Goal: Information Seeking & Learning: Learn about a topic

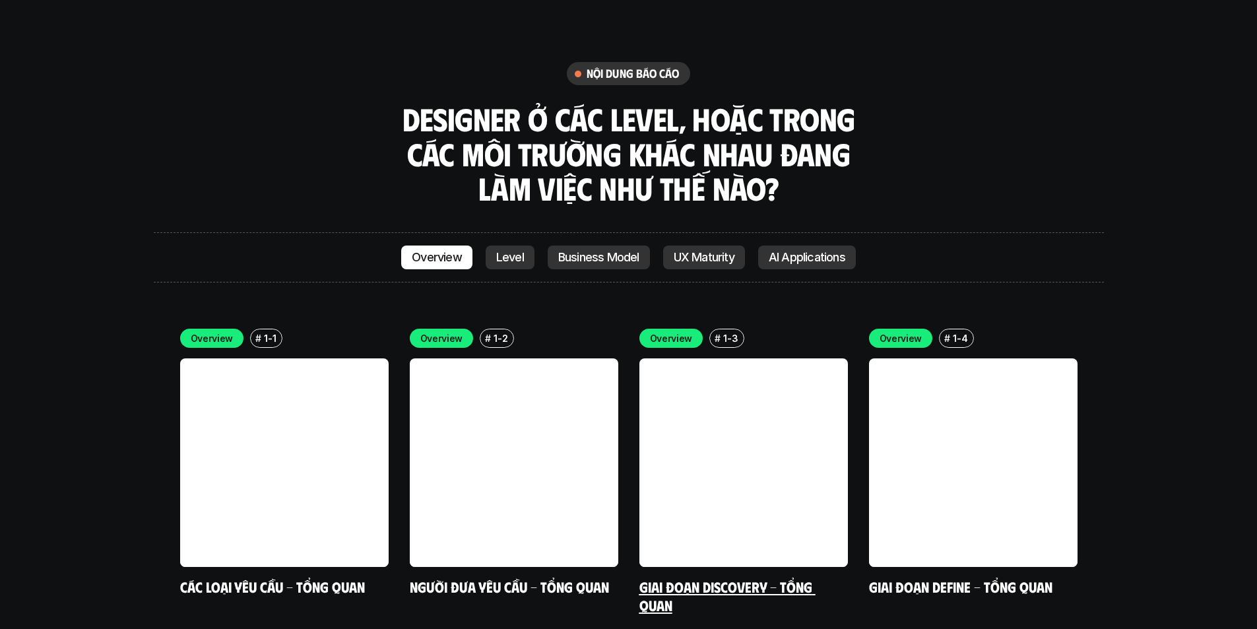
scroll to position [3563, 0]
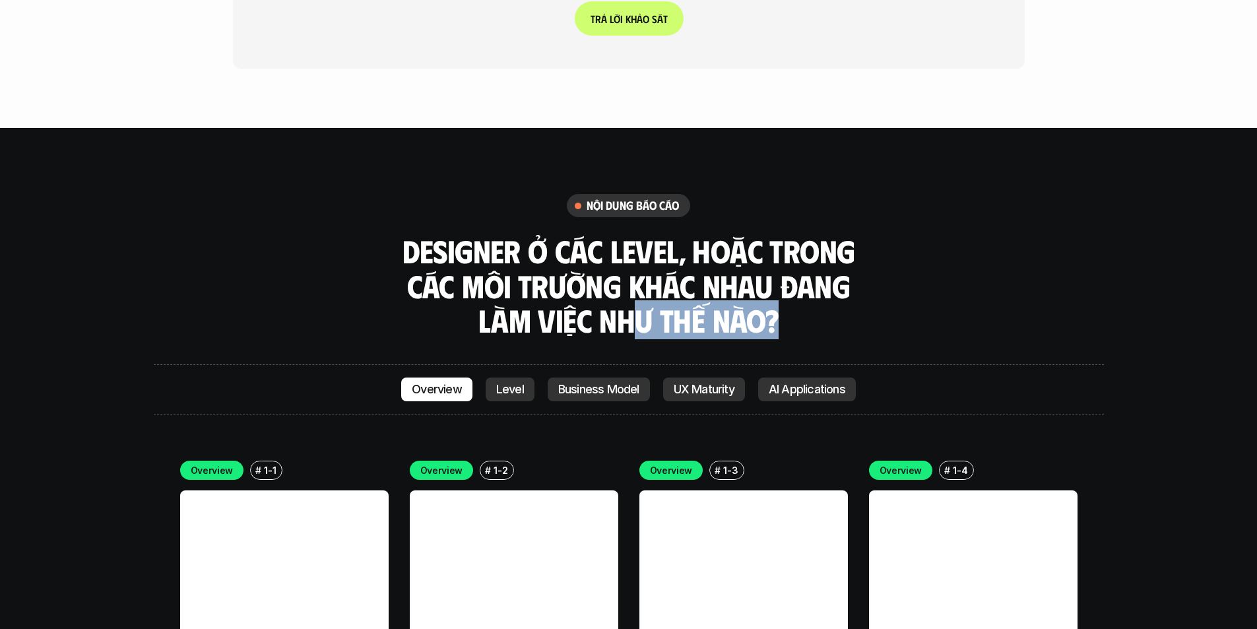
drag, startPoint x: 711, startPoint y: 240, endPoint x: 812, endPoint y: 237, distance: 100.4
click at [812, 237] on h3 "Designer ở các level, hoặc trong các môi trường khác nhau đang làm việc như thế…" at bounding box center [629, 286] width 462 height 104
click at [871, 194] on div "nội dung báo cáo Designer ở các level, hoặc trong các môi trường khác nhau đang…" at bounding box center [629, 266] width 950 height 144
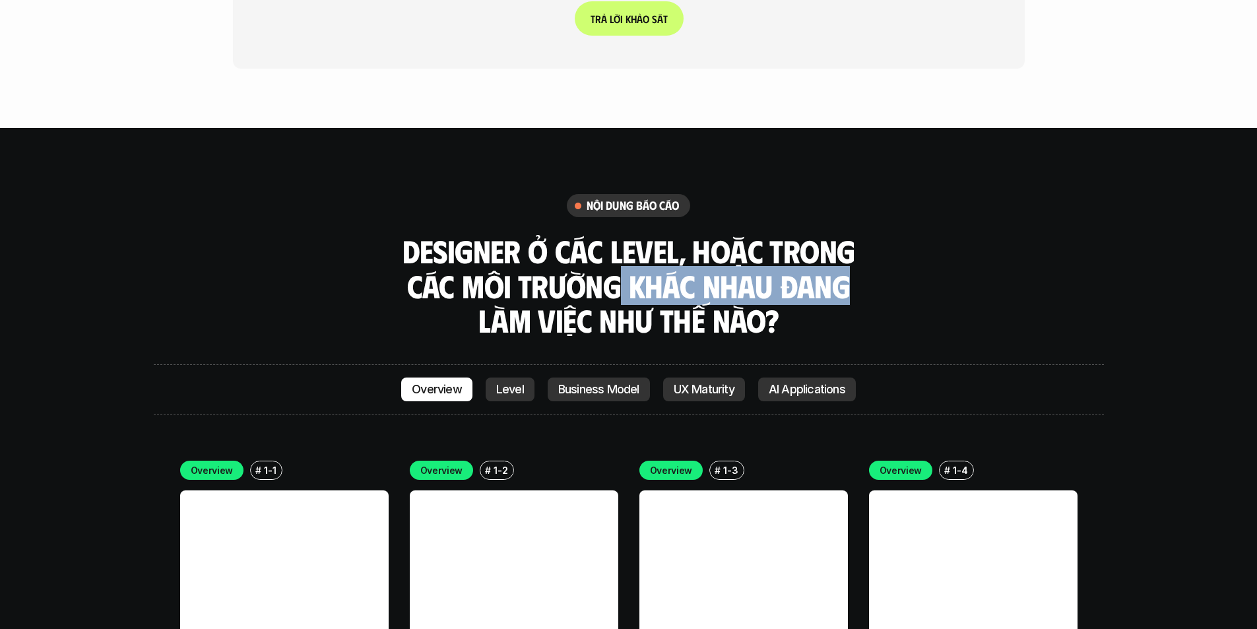
drag, startPoint x: 732, startPoint y: 192, endPoint x: 547, endPoint y: 222, distance: 187.1
click at [527, 234] on h3 "Designer ở các level, hoặc trong các môi trường khác nhau đang làm việc như thế…" at bounding box center [629, 286] width 462 height 104
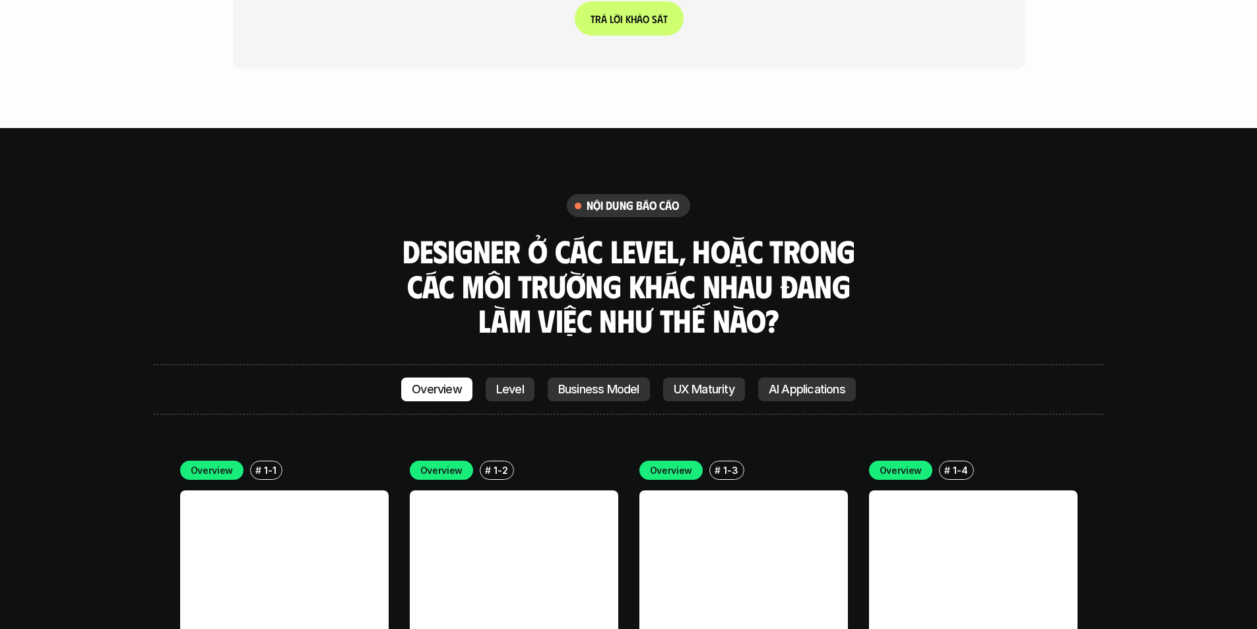
click at [717, 234] on h3 "Designer ở các level, hoặc trong các môi trường khác nhau đang làm việc như thế…" at bounding box center [629, 286] width 462 height 104
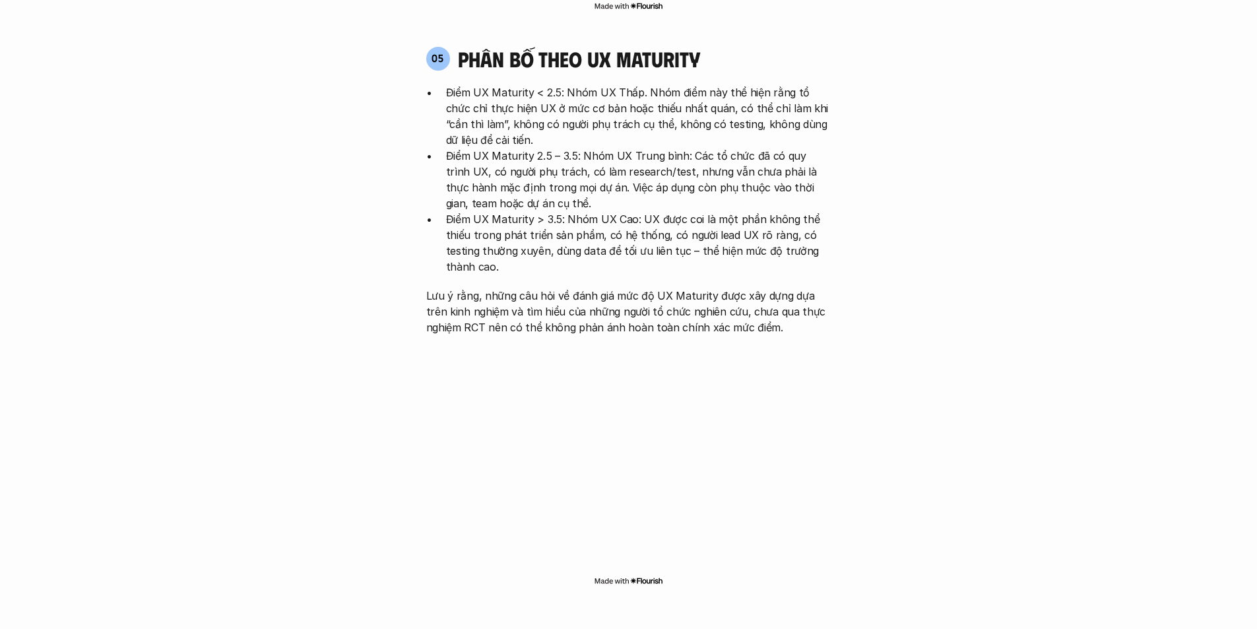
scroll to position [2771, 0]
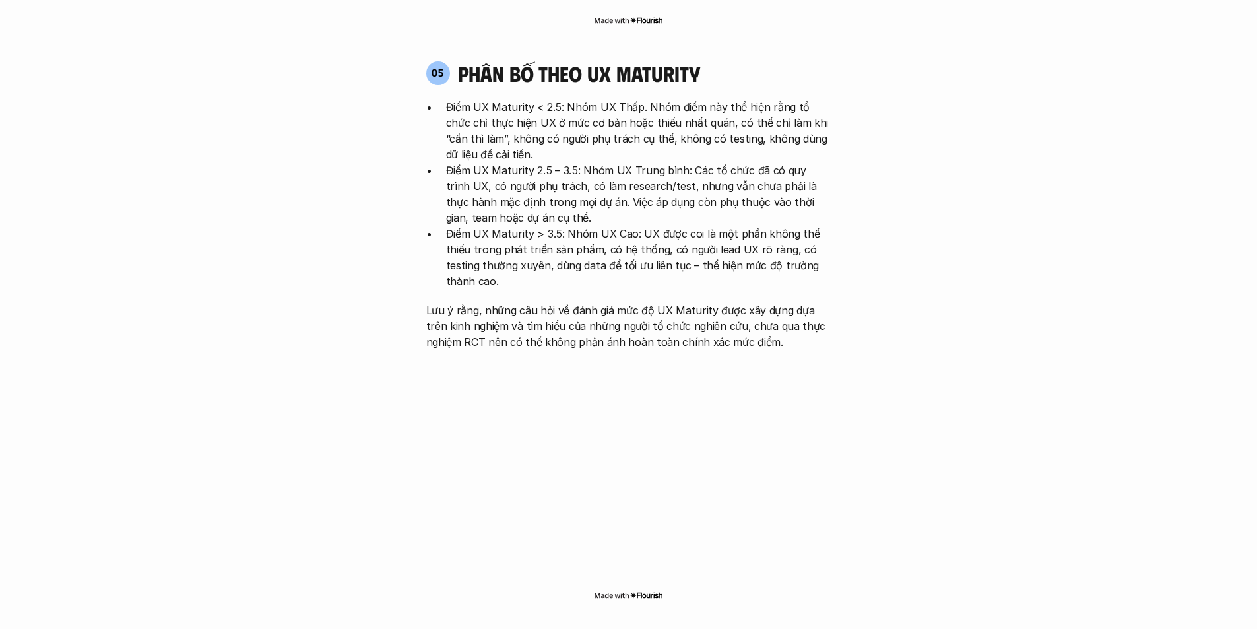
drag, startPoint x: 146, startPoint y: 266, endPoint x: 139, endPoint y: 216, distance: 50.0
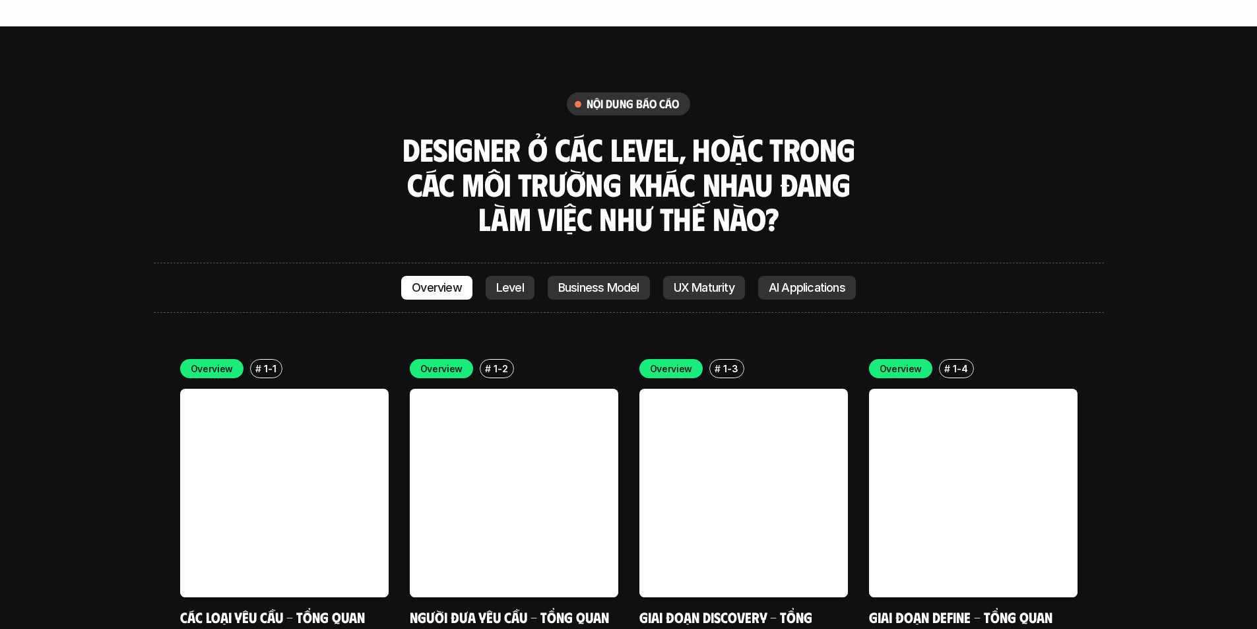
scroll to position [3827, 0]
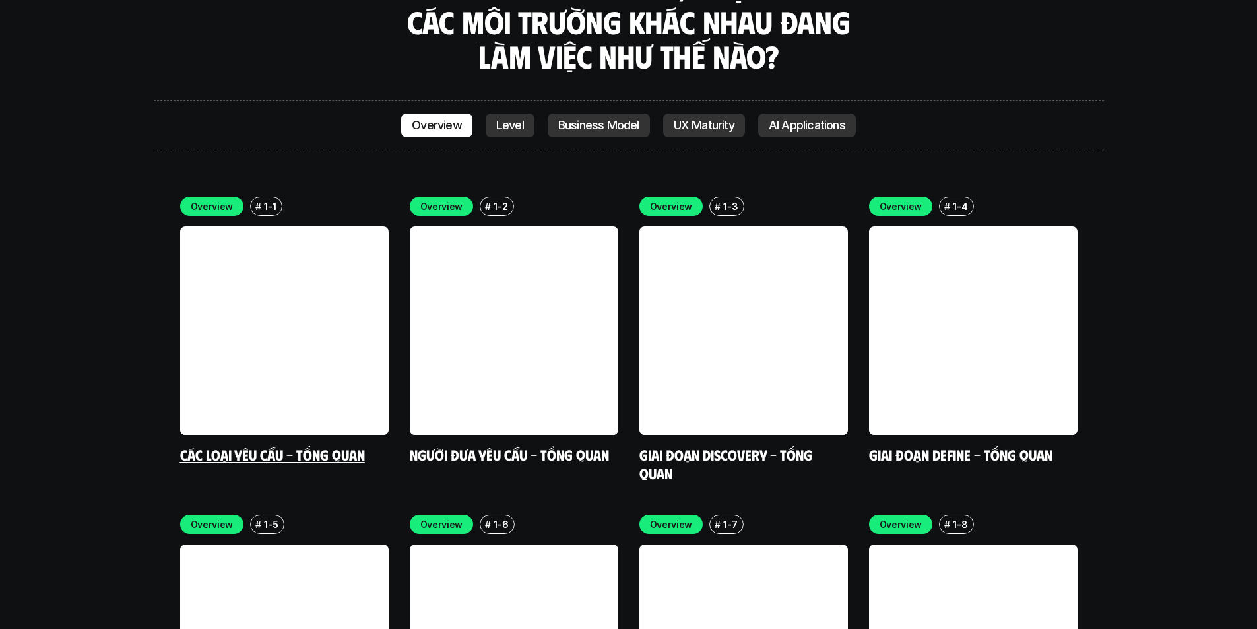
drag, startPoint x: 327, startPoint y: 257, endPoint x: 57, endPoint y: 283, distance: 271.2
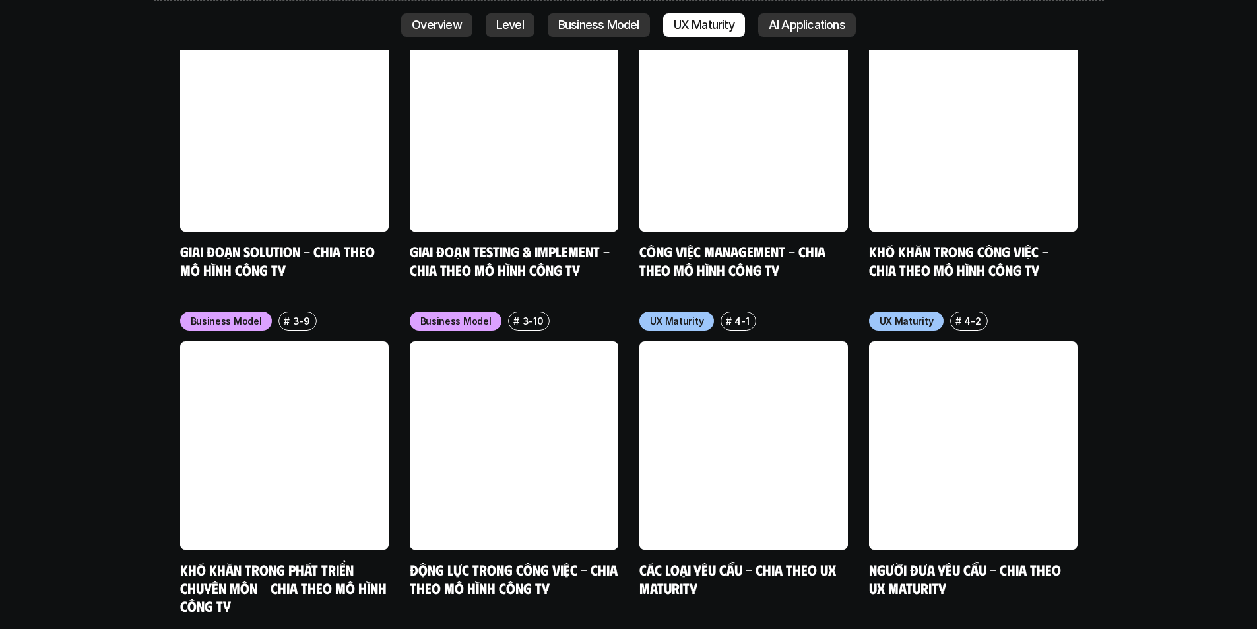
scroll to position [5873, 0]
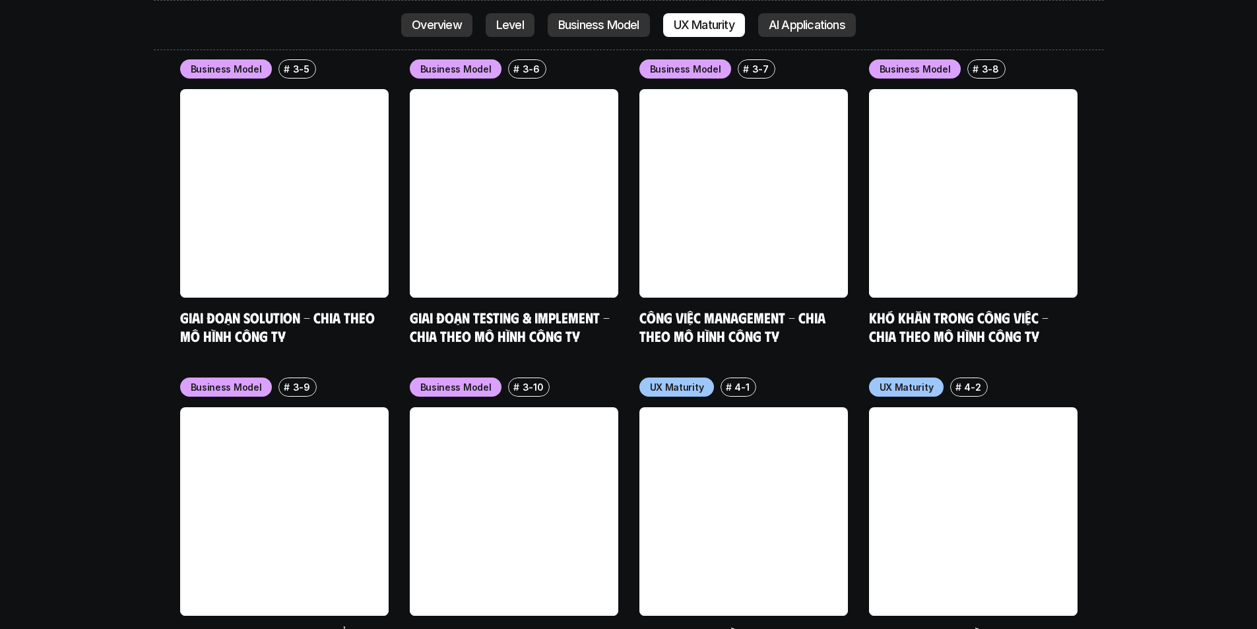
click at [742, 407] on link at bounding box center [743, 511] width 209 height 209
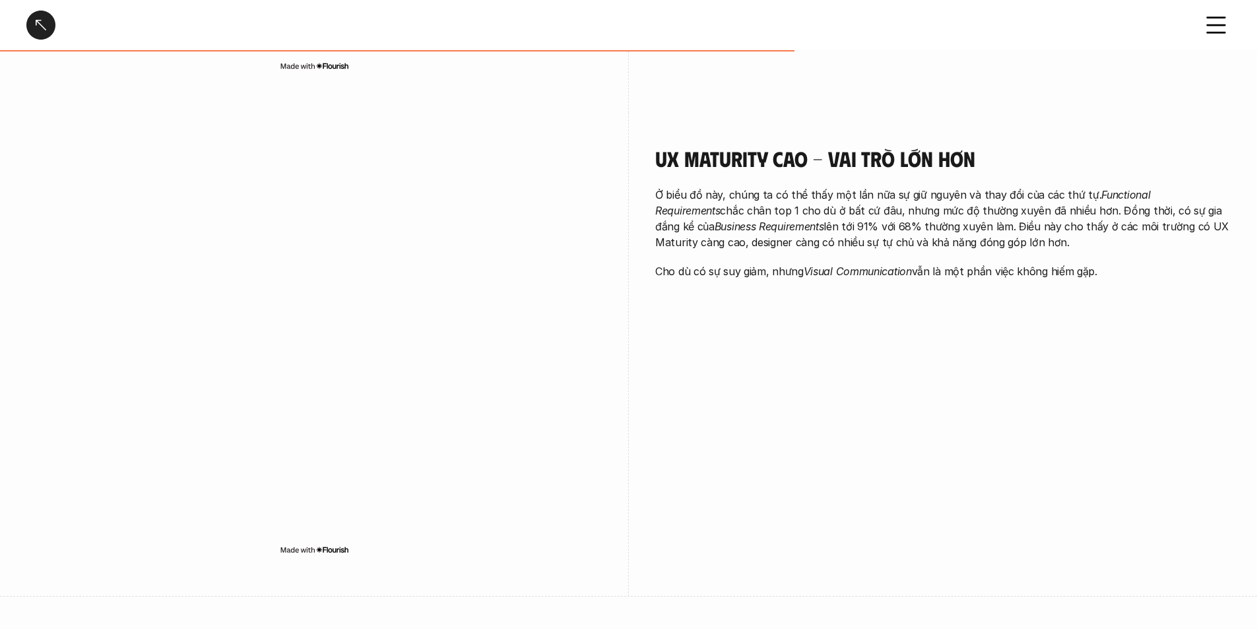
scroll to position [1386, 0]
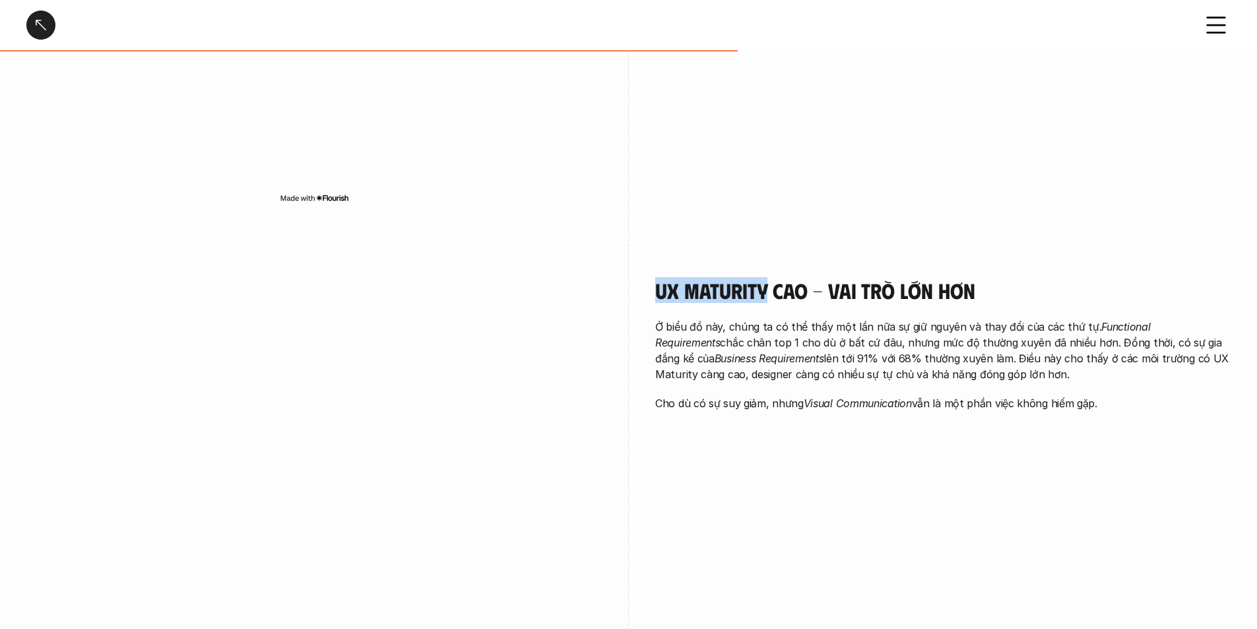
drag, startPoint x: 669, startPoint y: 292, endPoint x: 768, endPoint y: 293, distance: 99.0
click at [768, 293] on h4 "UX Maturity cao - vai trò lớn hơn" at bounding box center [942, 290] width 575 height 25
copy h4 "UX Maturity"
click at [693, 199] on div "UX Maturity trung bình - vai trò của Designer bắt đầu được mở rộng và có chiều …" at bounding box center [628, 3] width 1204 height 484
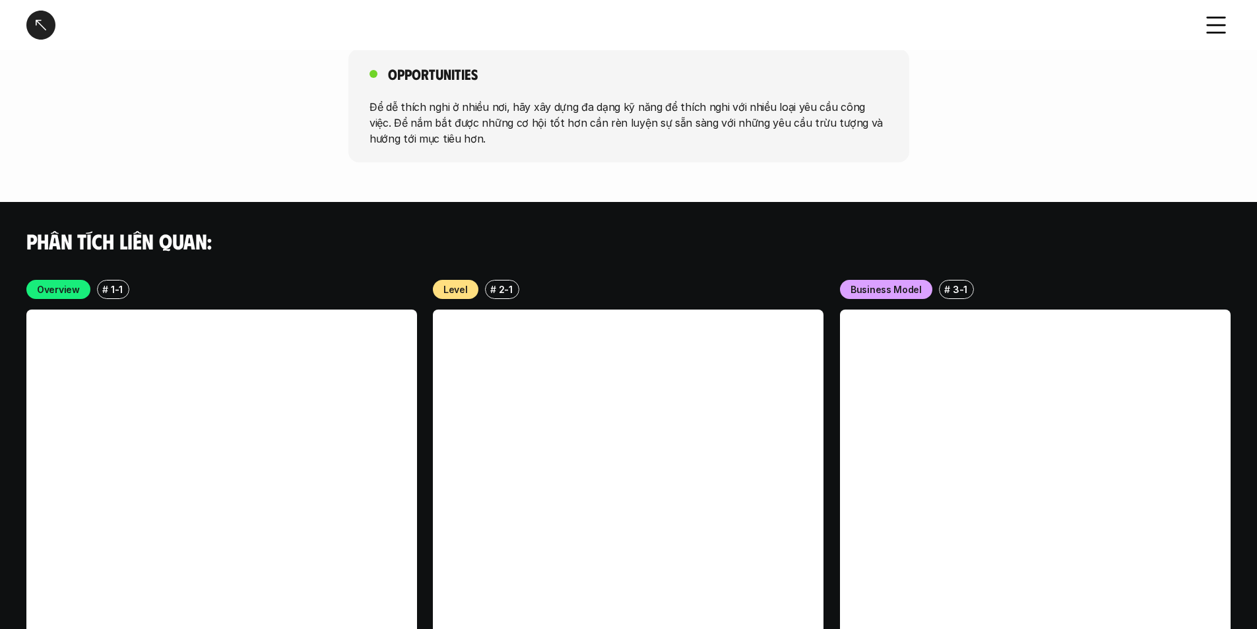
scroll to position [2168, 0]
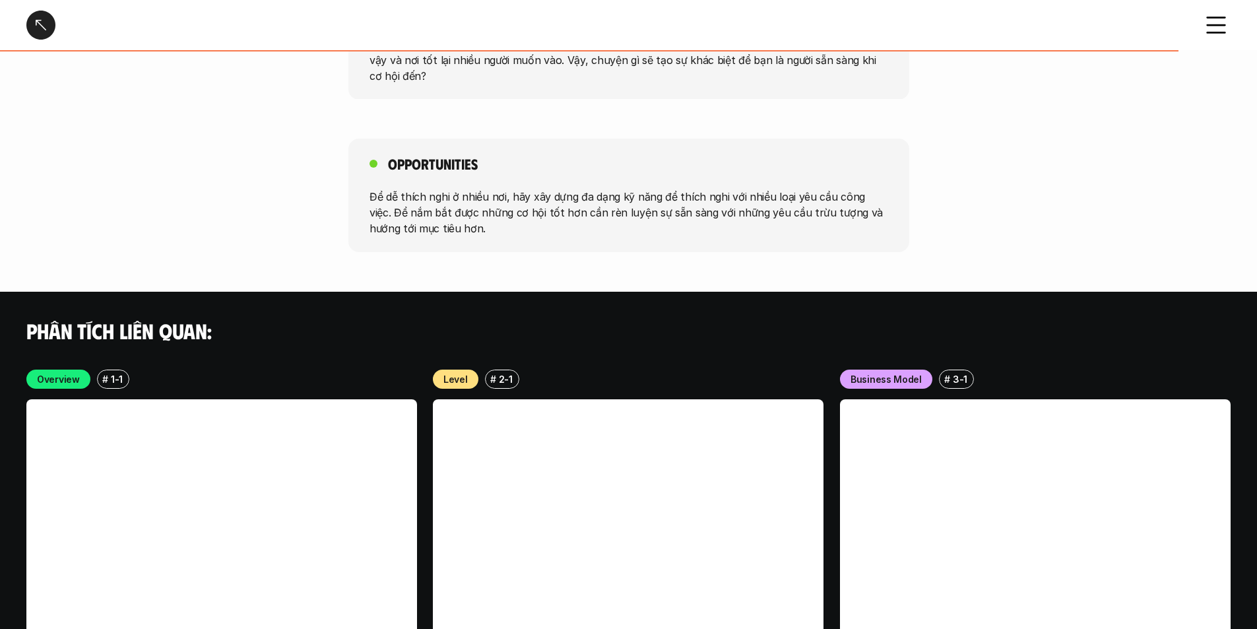
click at [31, 13] on div at bounding box center [40, 25] width 29 height 29
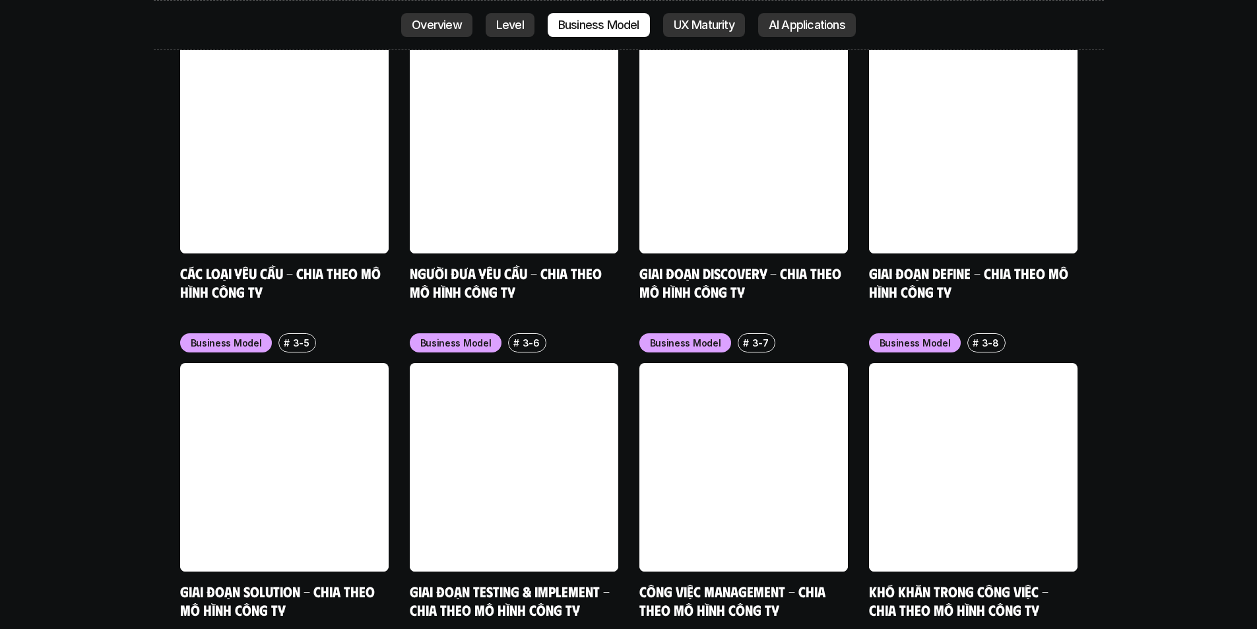
scroll to position [5720, 0]
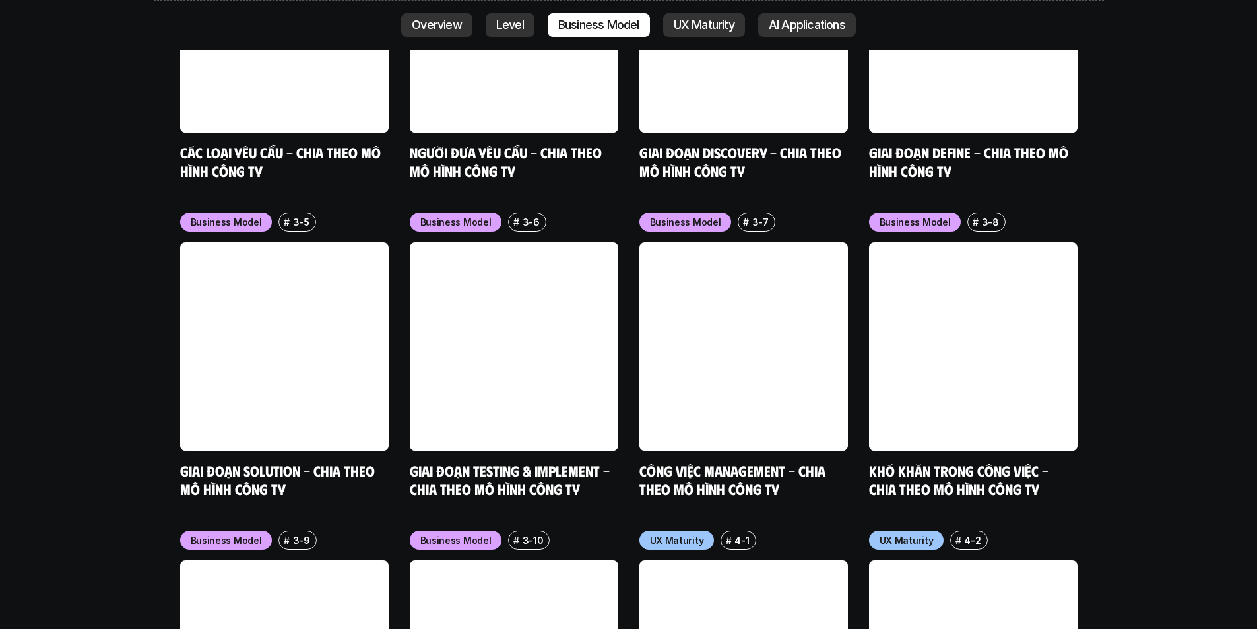
drag, startPoint x: 390, startPoint y: 125, endPoint x: 84, endPoint y: 193, distance: 313.0
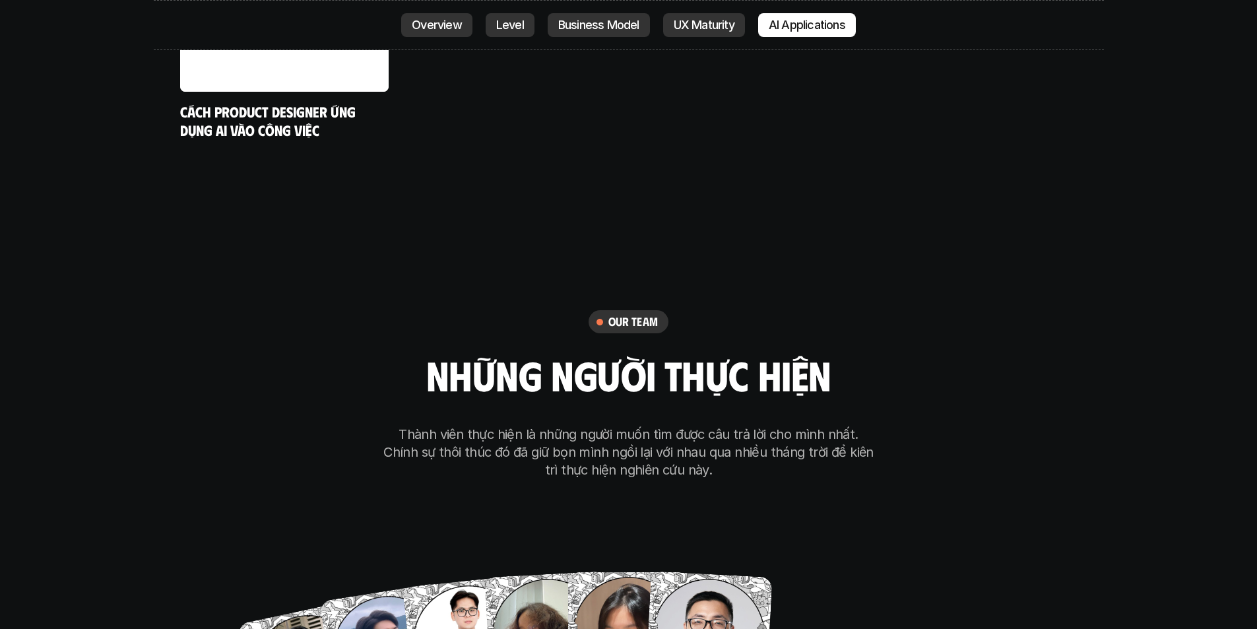
scroll to position [7501, 0]
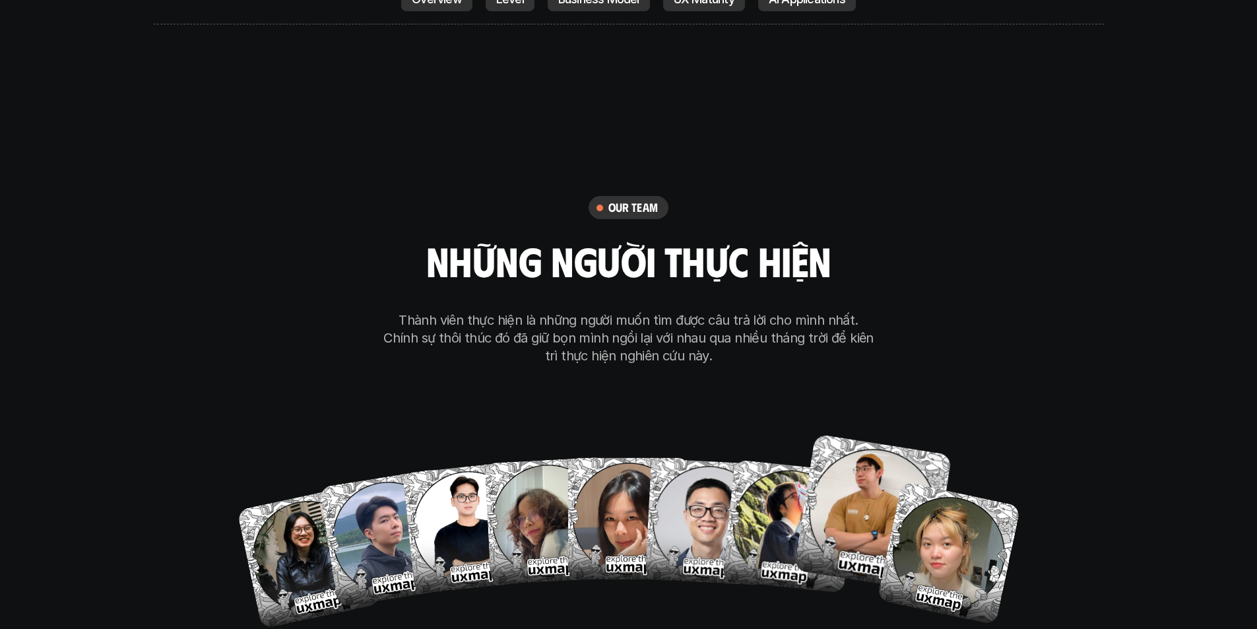
drag, startPoint x: 856, startPoint y: 476, endPoint x: 915, endPoint y: 475, distance: 58.7
click at [902, 476] on div "[PERSON_NAME] Hai Hong Anh Ngoc Anh Ong Giao Thoa Tran Tien Son To My" at bounding box center [628, 523] width 633 height 198
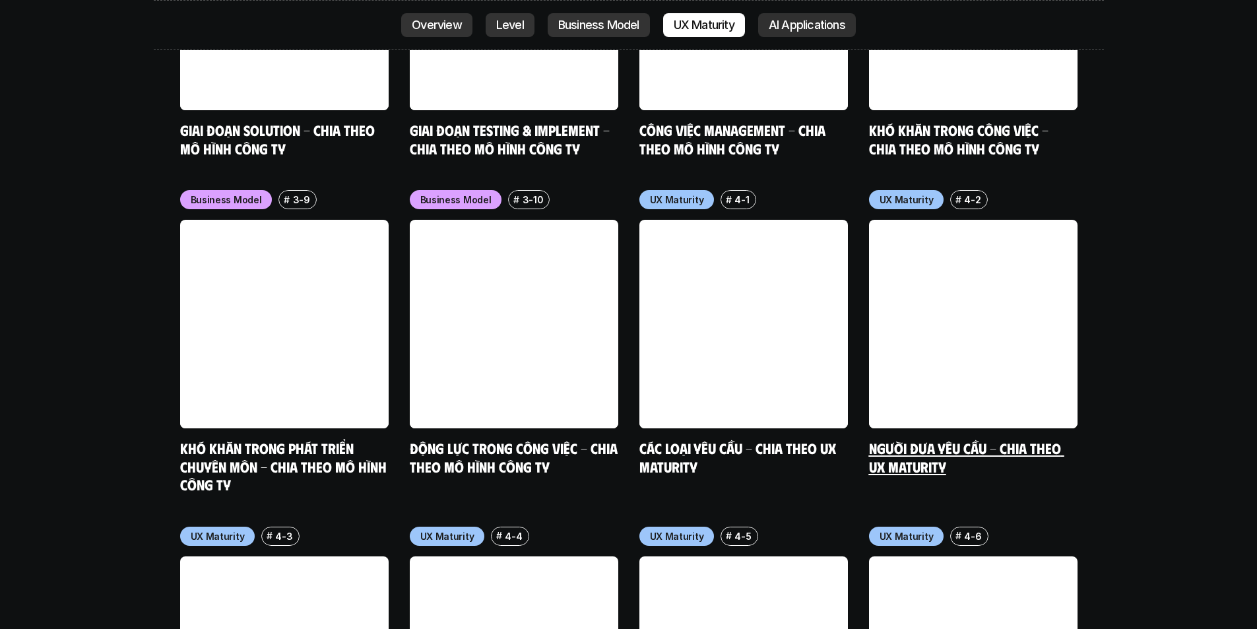
scroll to position [6049, 0]
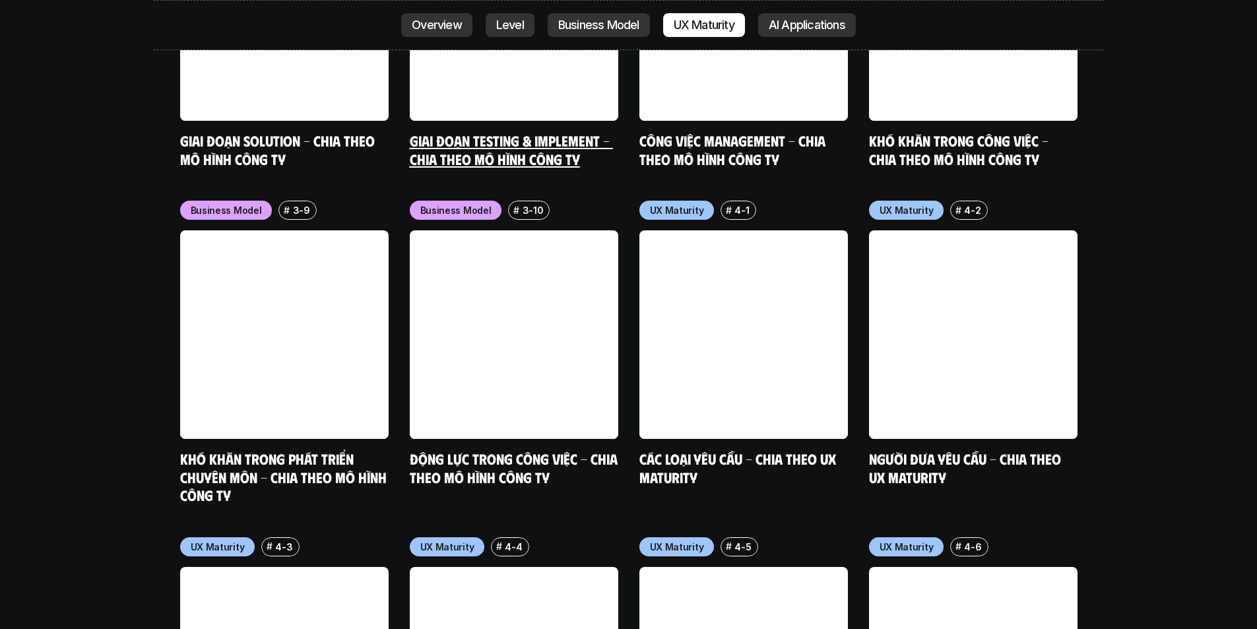
click at [487, 25] on link at bounding box center [514, 16] width 209 height 209
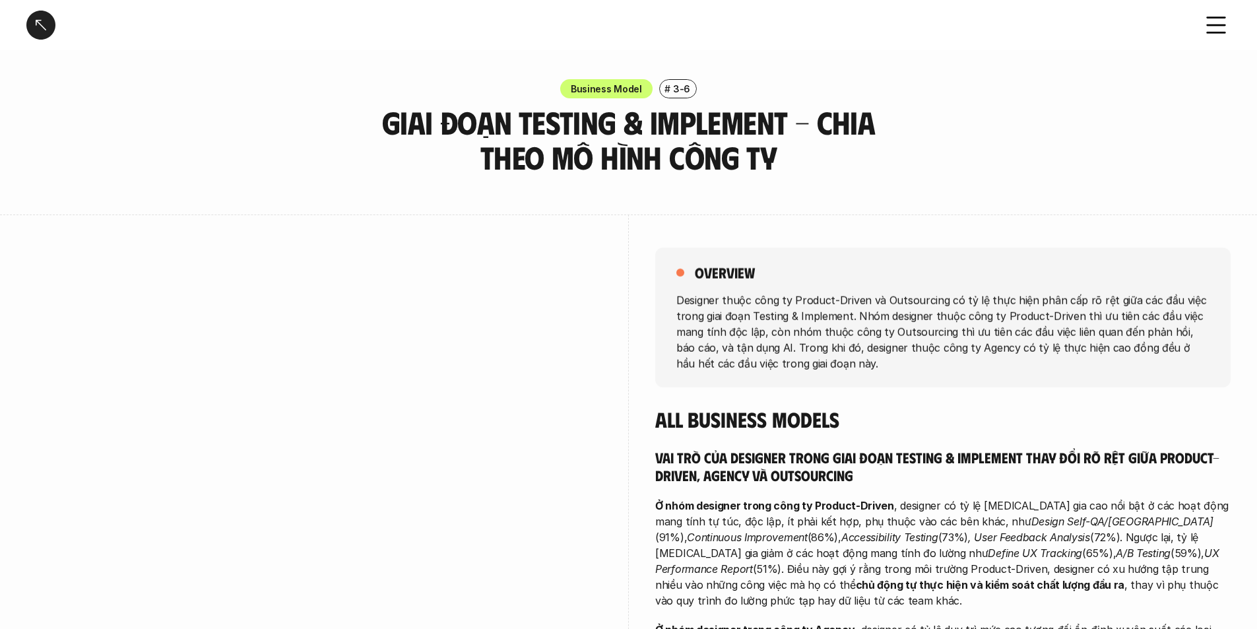
click at [41, 32] on div at bounding box center [40, 25] width 29 height 29
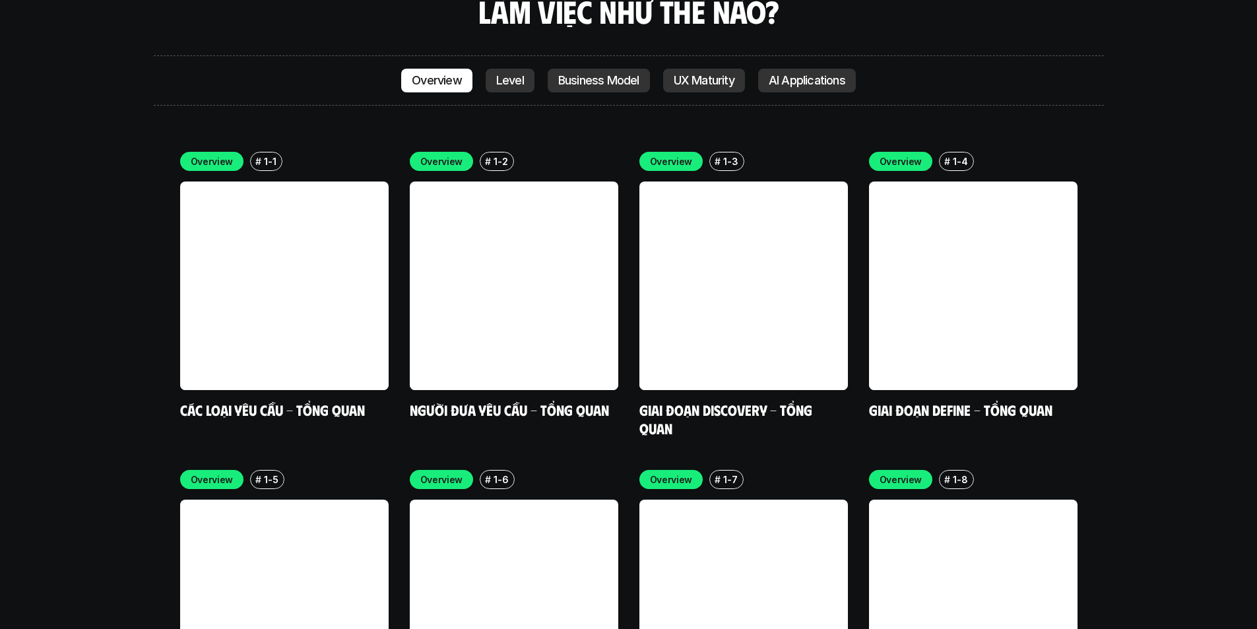
click at [510, 74] on p "Level" at bounding box center [510, 80] width 28 height 13
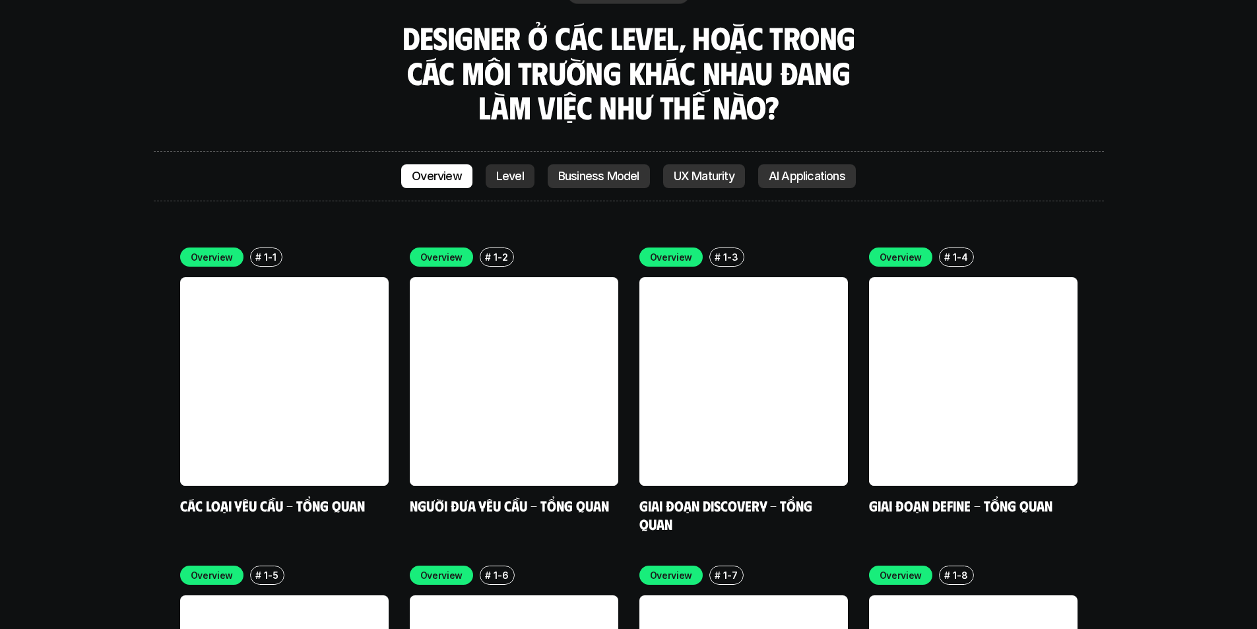
scroll to position [3663, 0]
